Goal: Find specific page/section: Find specific page/section

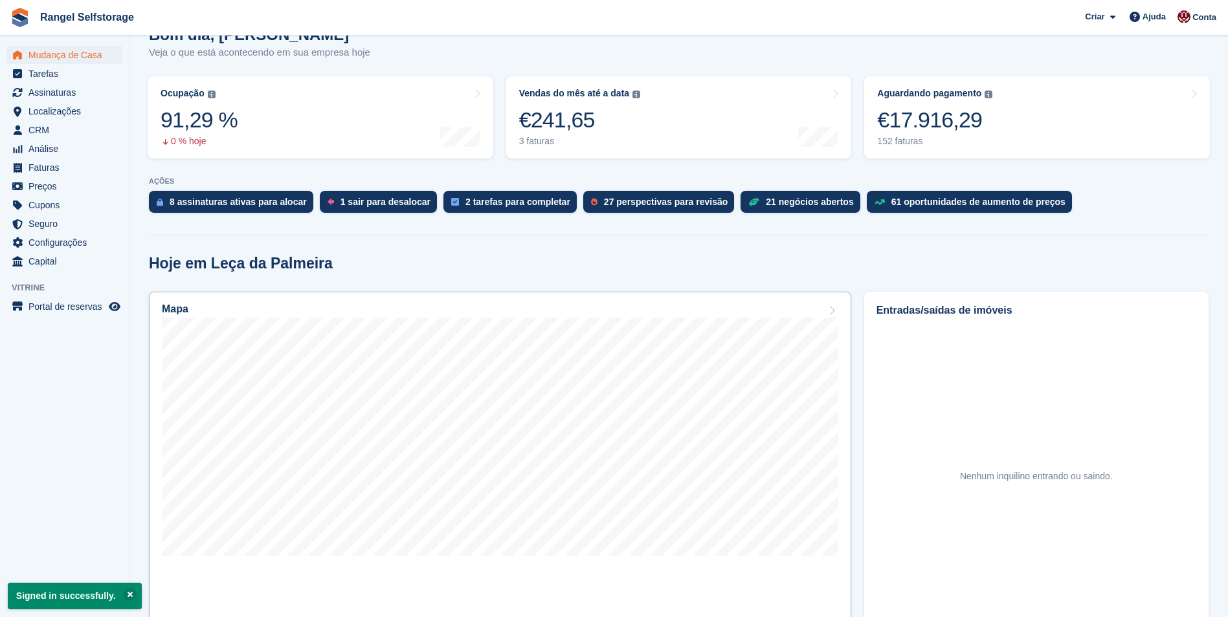
scroll to position [194, 0]
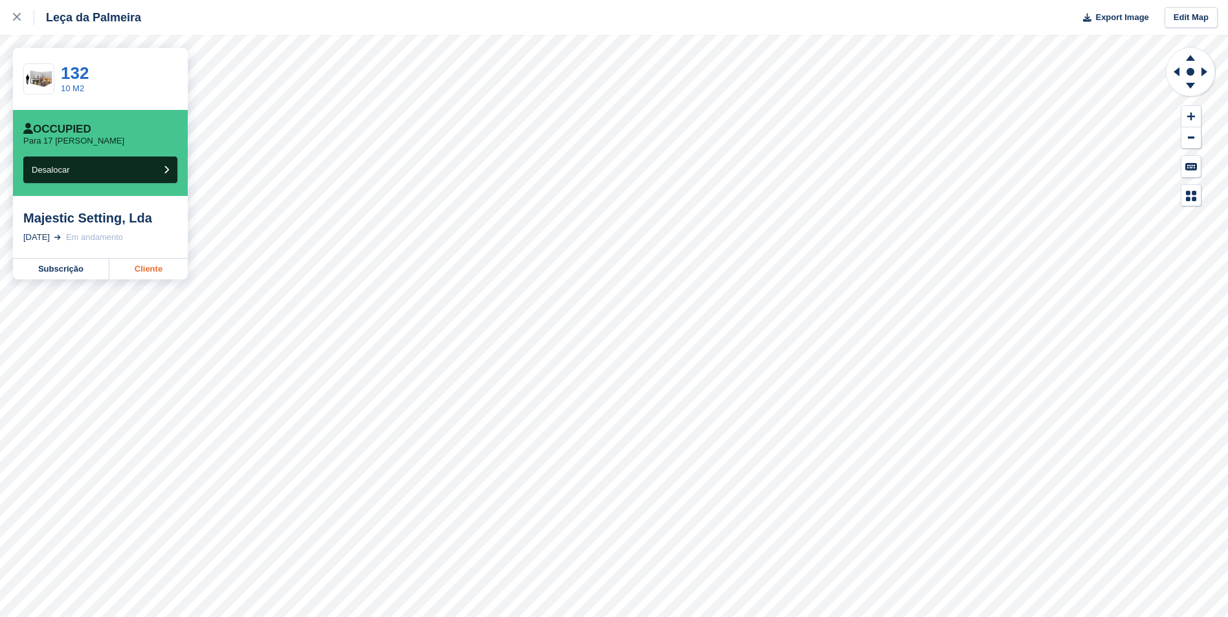
click at [152, 272] on link "Cliente" at bounding box center [148, 269] width 78 height 21
